Goal: Task Accomplishment & Management: Use online tool/utility

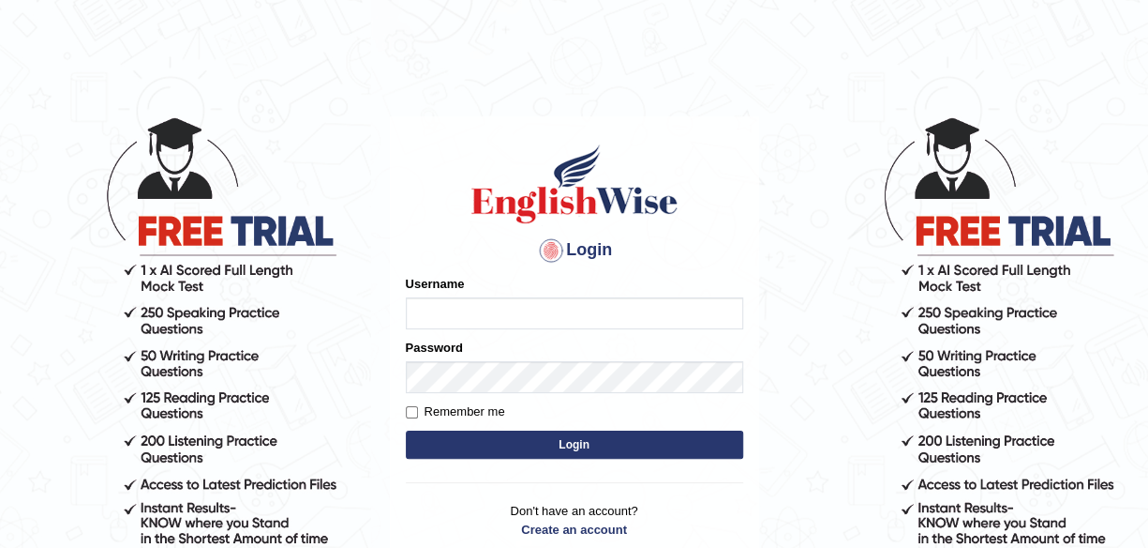
type input "maliny"
click at [495, 436] on button "Login" at bounding box center [575, 444] width 338 height 28
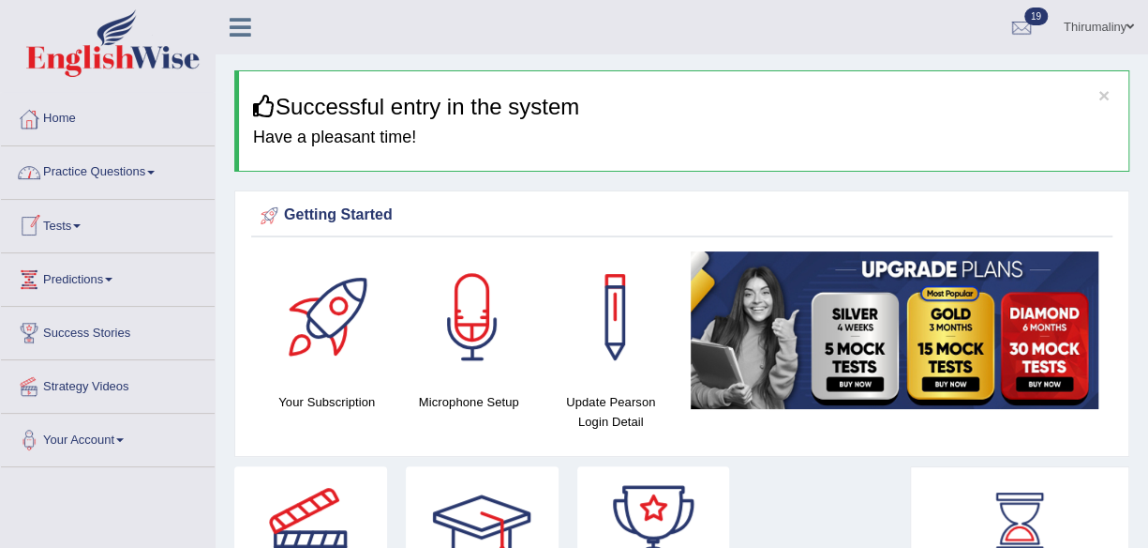
click at [70, 233] on link "Tests" at bounding box center [108, 223] width 214 height 47
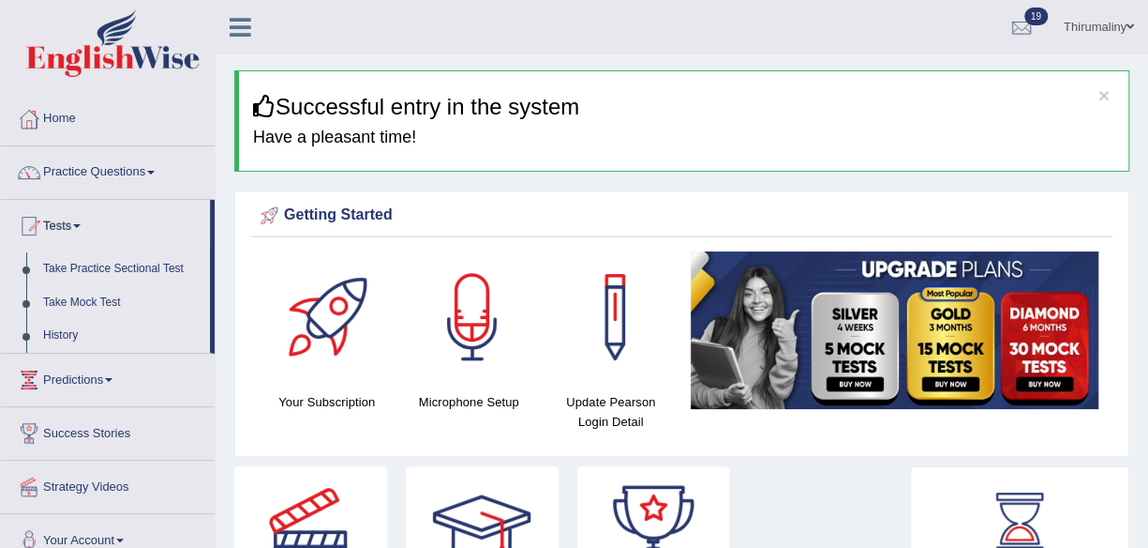
click at [86, 297] on link "Take Mock Test" at bounding box center [122, 303] width 175 height 34
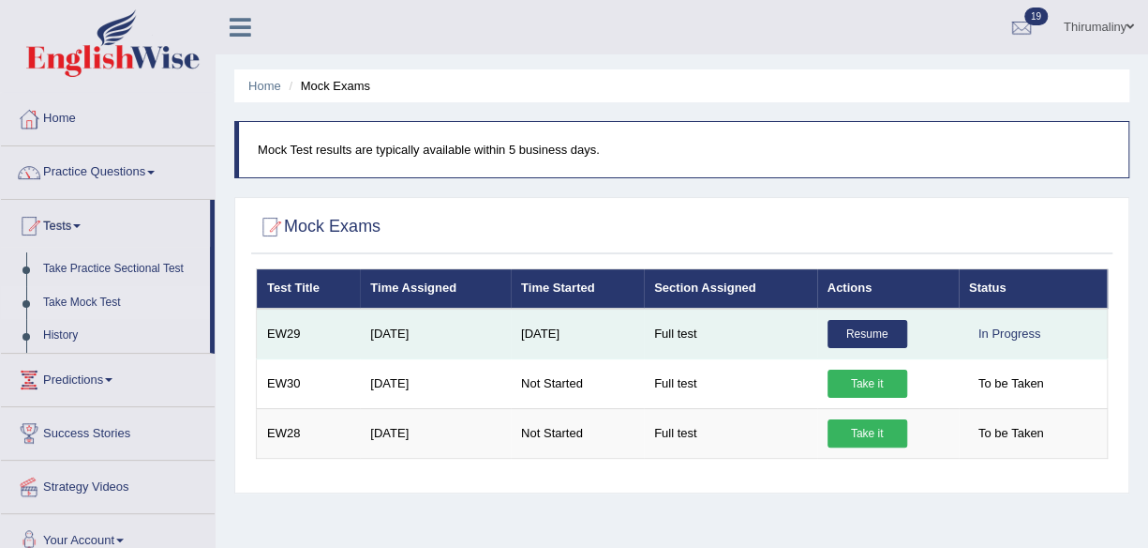
click at [870, 323] on link "Resume" at bounding box center [868, 334] width 80 height 28
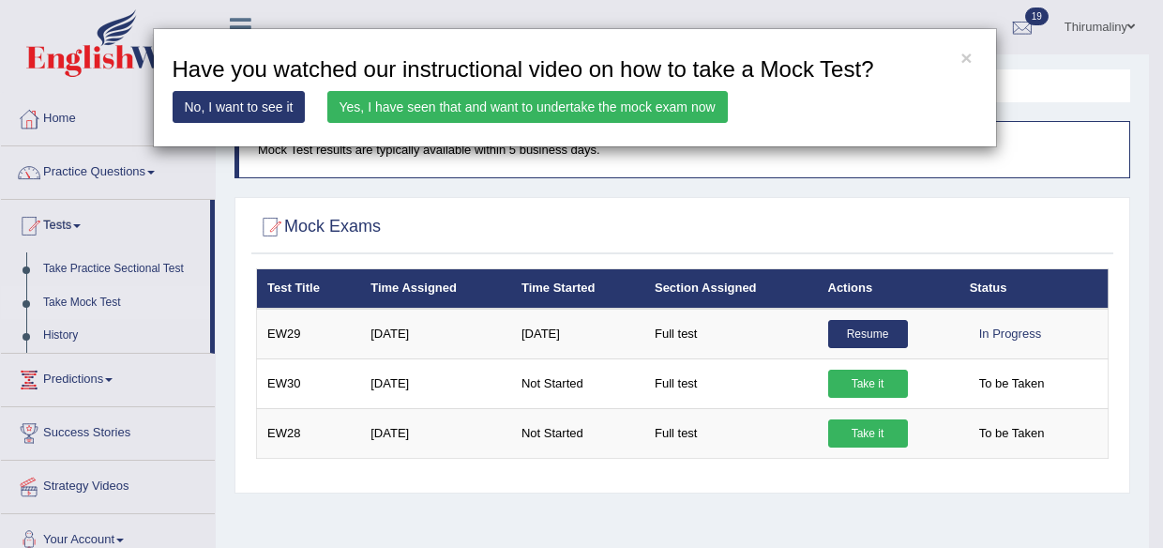
click at [662, 102] on link "Yes, I have seen that and want to undertake the mock exam now" at bounding box center [527, 107] width 400 height 32
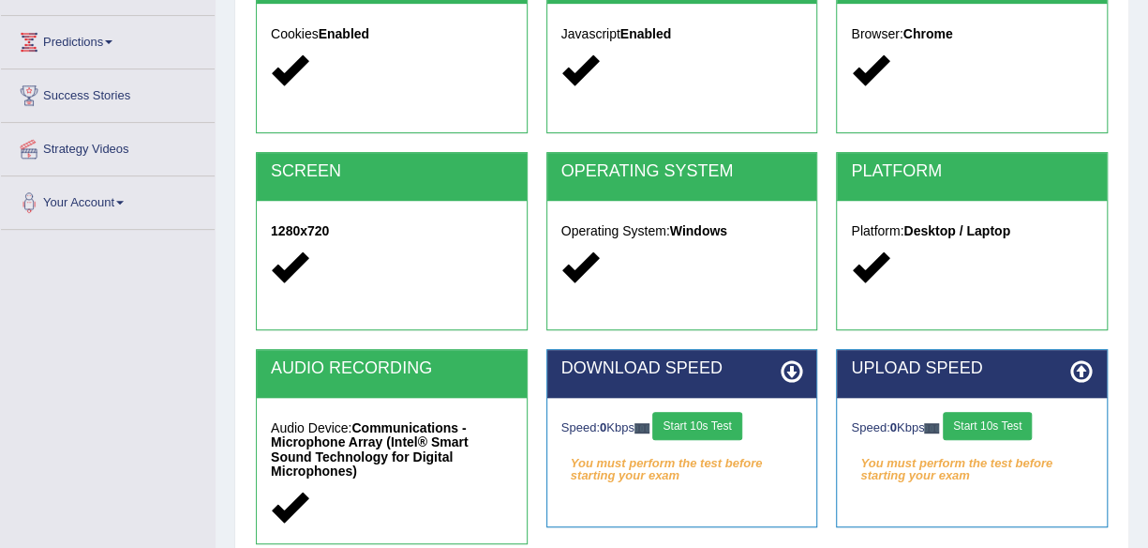
scroll to position [324, 0]
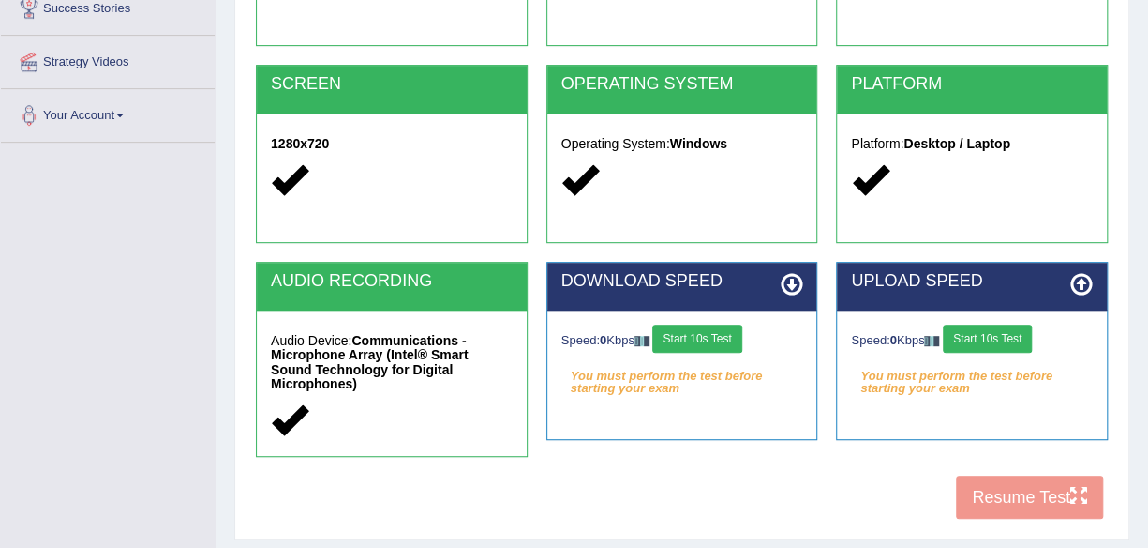
click at [676, 332] on button "Start 10s Test" at bounding box center [697, 338] width 89 height 28
click at [1006, 349] on button "Start 10s Test" at bounding box center [987, 338] width 89 height 28
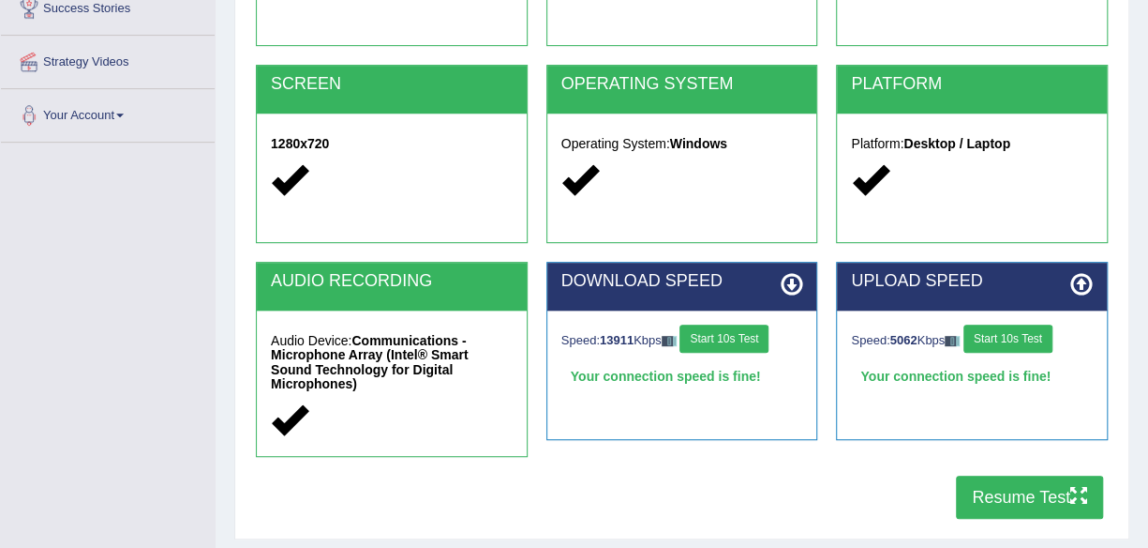
click at [1039, 486] on button "Resume Test" at bounding box center [1029, 496] width 147 height 43
